Goal: Browse casually

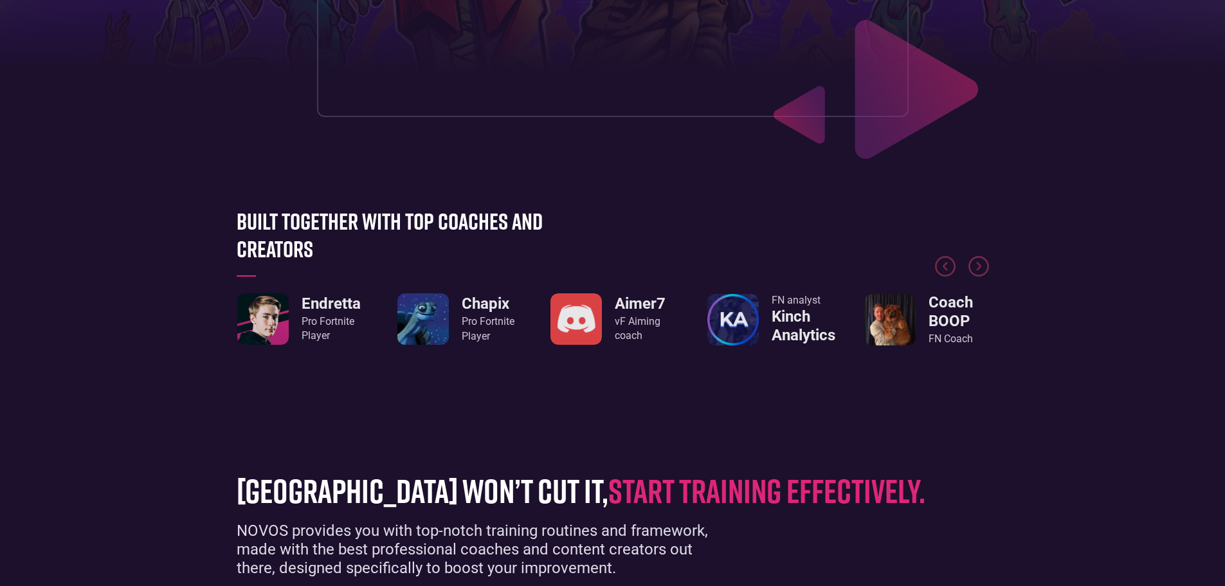
scroll to position [518, 0]
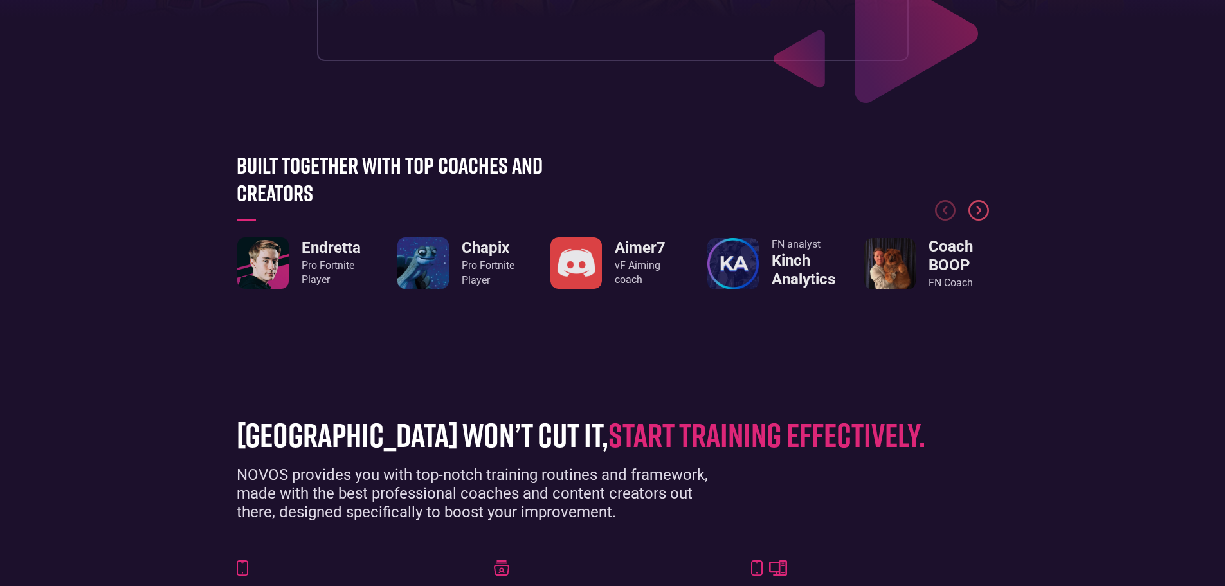
click at [985, 208] on img "Next slide" at bounding box center [979, 210] width 21 height 21
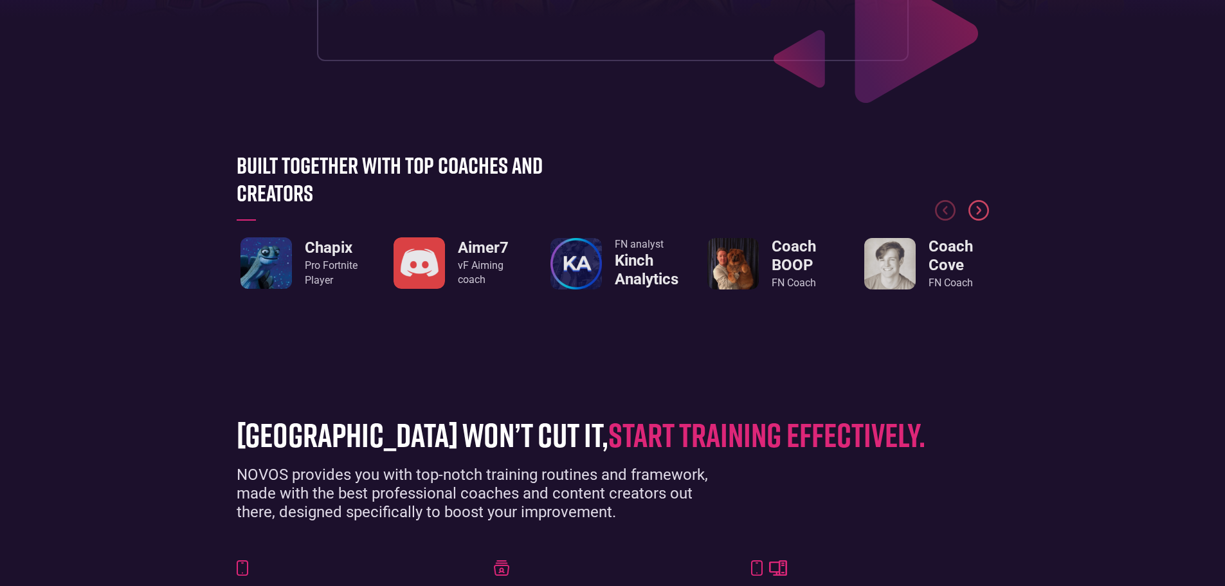
click at [985, 208] on img "Next slide" at bounding box center [979, 210] width 21 height 21
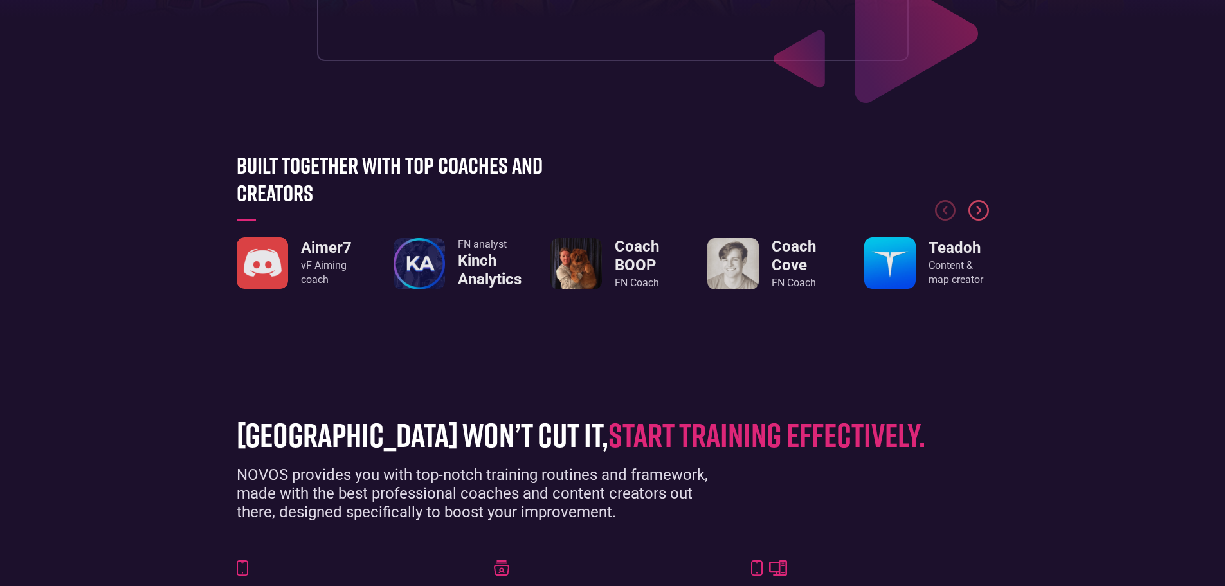
click at [985, 208] on img "Next slide" at bounding box center [979, 210] width 21 height 21
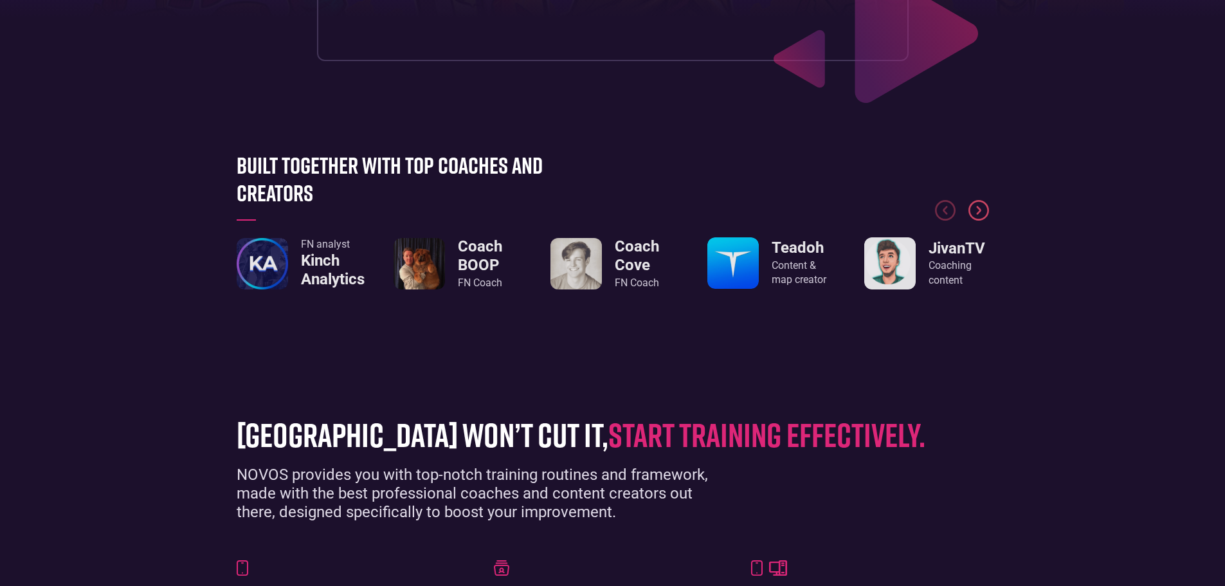
click at [985, 208] on img "Next slide" at bounding box center [979, 210] width 21 height 21
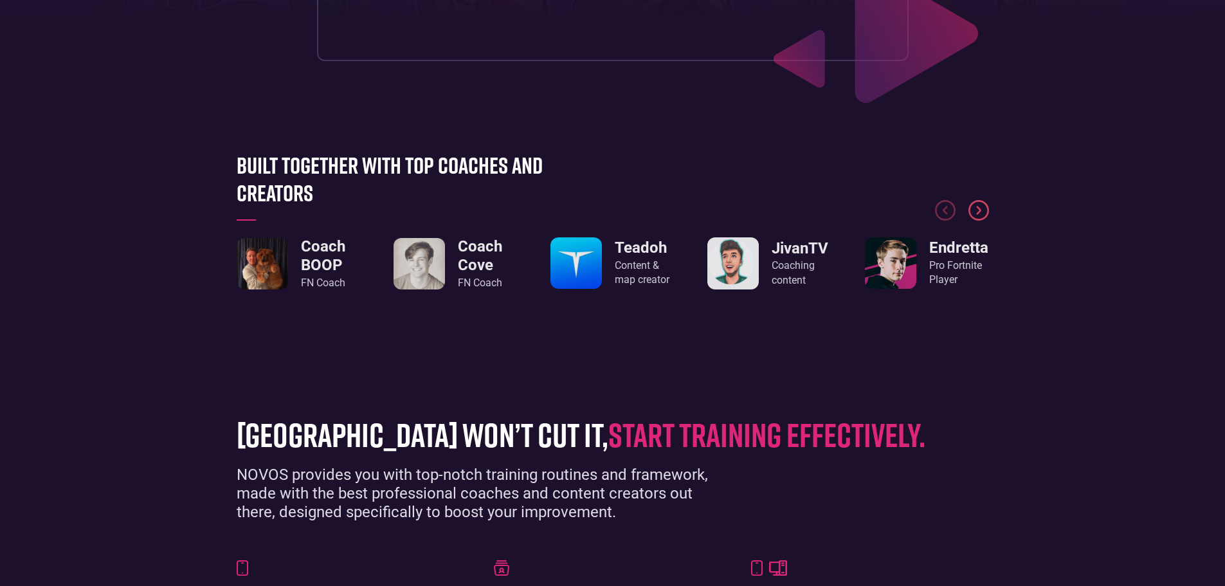
click at [985, 208] on img "Next slide" at bounding box center [979, 210] width 21 height 21
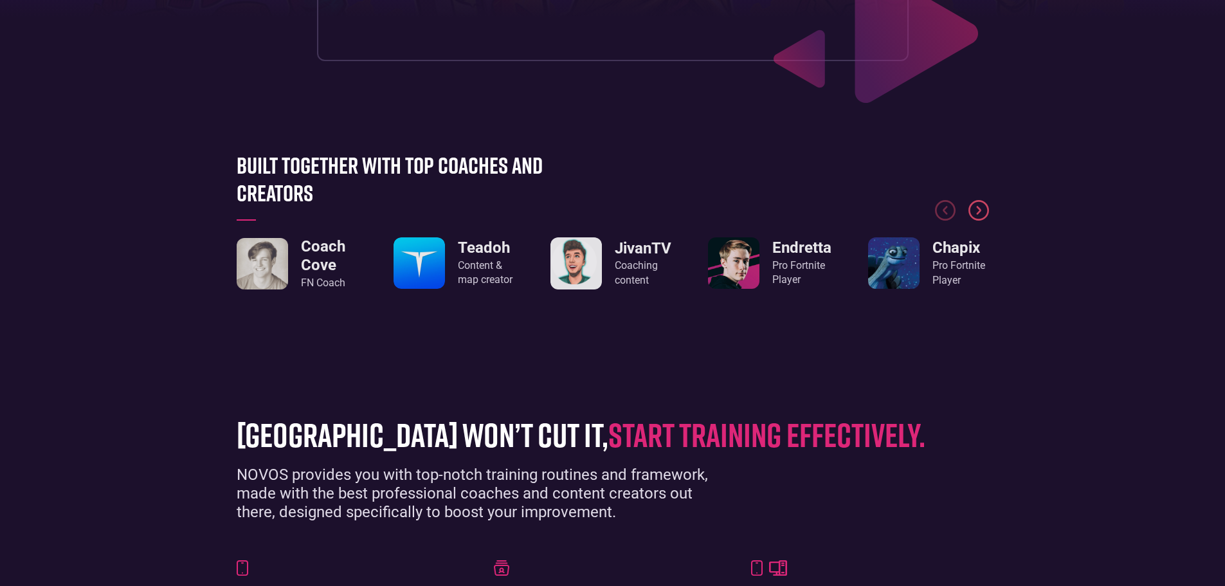
click at [985, 208] on img "Next slide" at bounding box center [979, 210] width 21 height 21
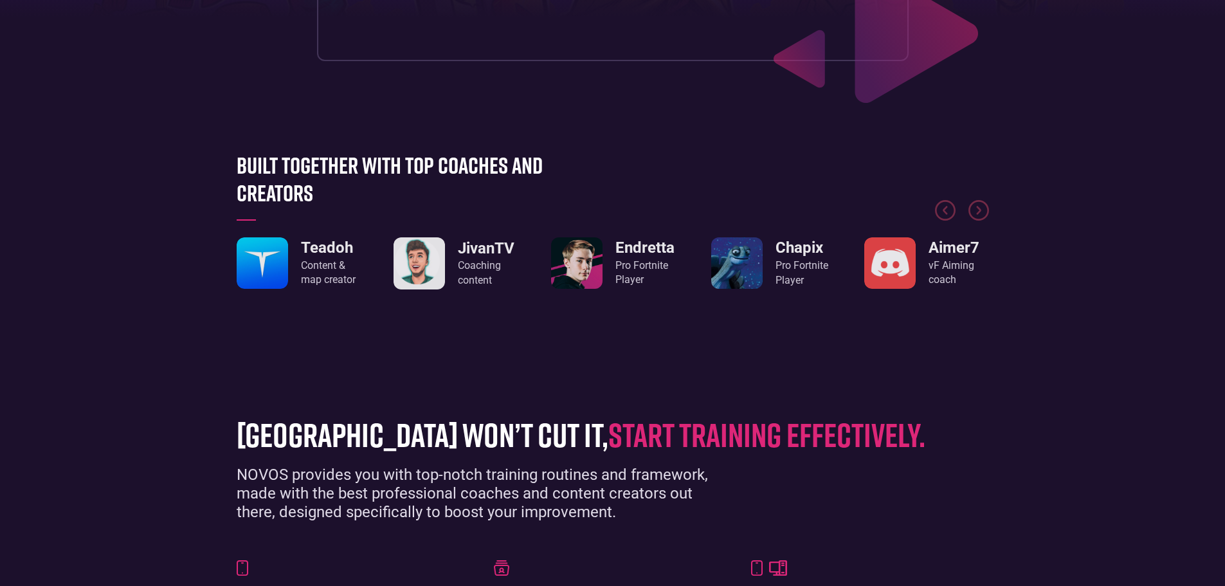
click at [782, 264] on div "Pro Fortnite Player" at bounding box center [802, 273] width 53 height 29
click at [800, 279] on div "Pro Fortnite Player" at bounding box center [802, 273] width 53 height 29
click at [717, 277] on img "2 / 8" at bounding box center [736, 262] width 51 height 51
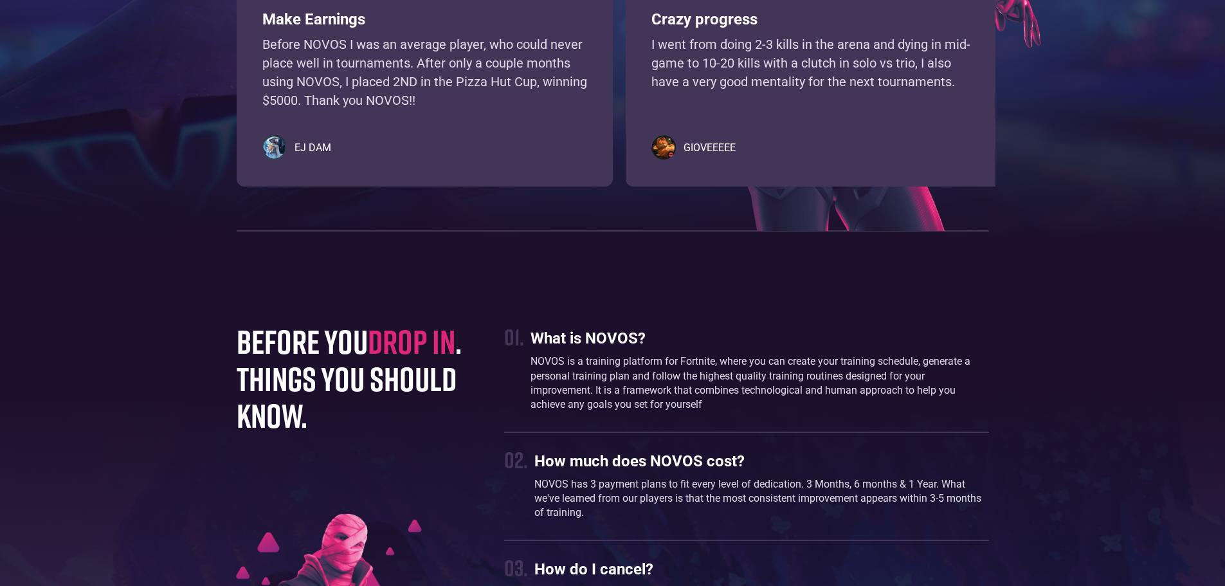
scroll to position [3264, 0]
